Goal: Navigation & Orientation: Find specific page/section

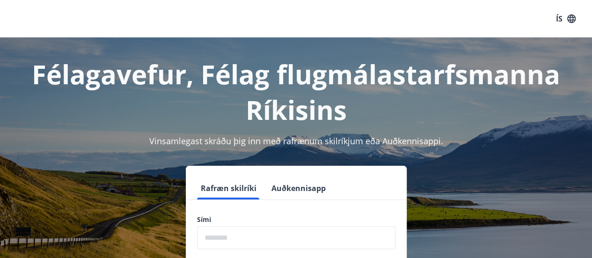
scroll to position [115, 0]
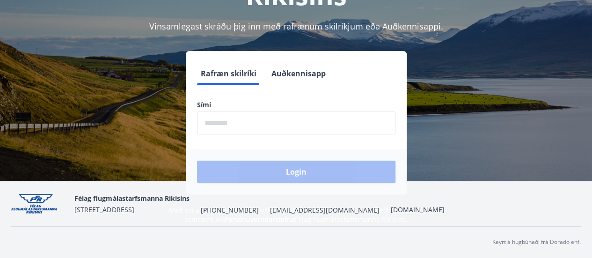
click at [253, 116] on input "phone" at bounding box center [296, 122] width 198 height 23
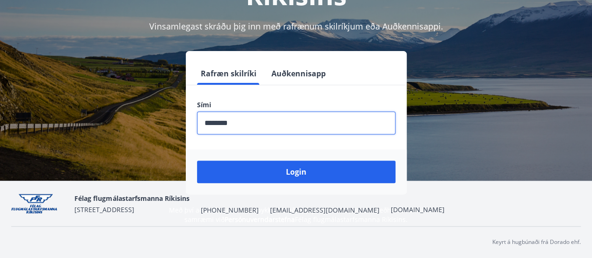
type input "********"
click at [197, 160] on button "Login" at bounding box center [296, 171] width 198 height 22
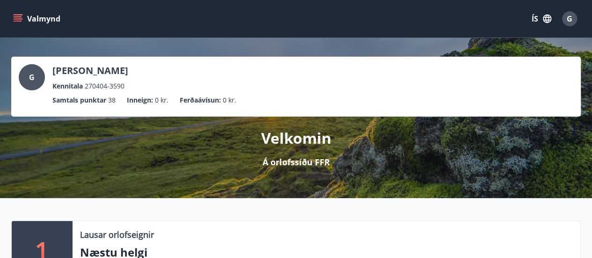
click at [19, 18] on icon "menu" at bounding box center [17, 18] width 9 height 9
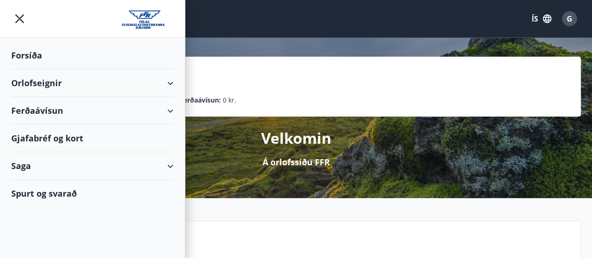
click at [73, 117] on div "Ferðaávísun" at bounding box center [92, 111] width 162 height 28
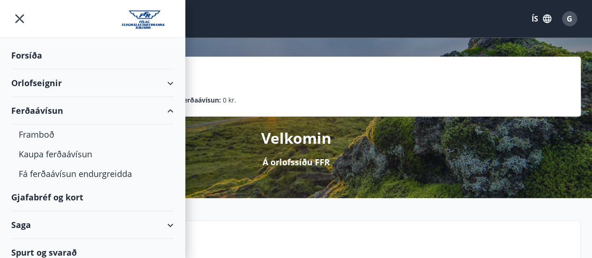
click at [83, 193] on div "Gjafabréf og kort" at bounding box center [92, 197] width 162 height 28
